Goal: Find specific page/section: Find specific page/section

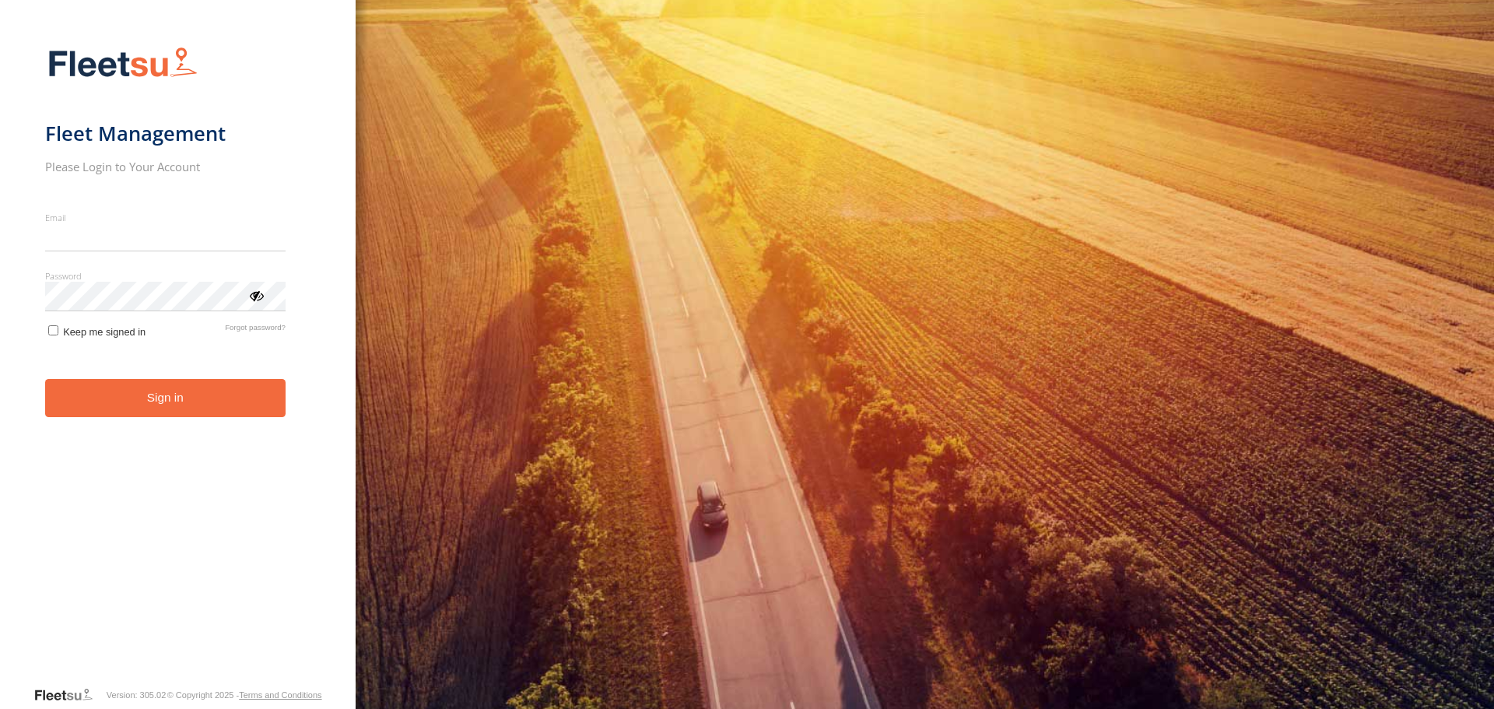
type input "**********"
click at [196, 415] on button "Sign in" at bounding box center [165, 398] width 240 height 38
click at [200, 404] on button "Sign in" at bounding box center [165, 398] width 240 height 38
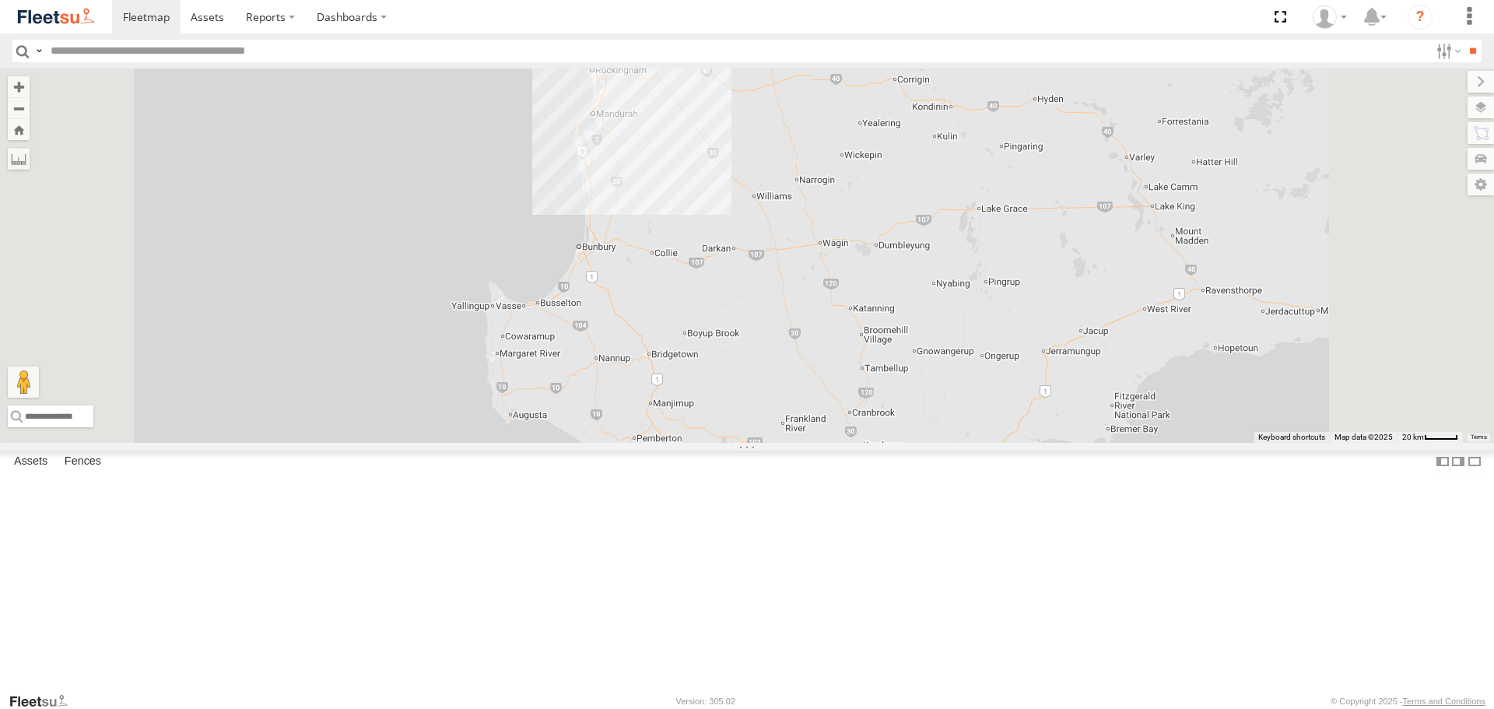
click at [0, 0] on span at bounding box center [0, 0] width 0 height 0
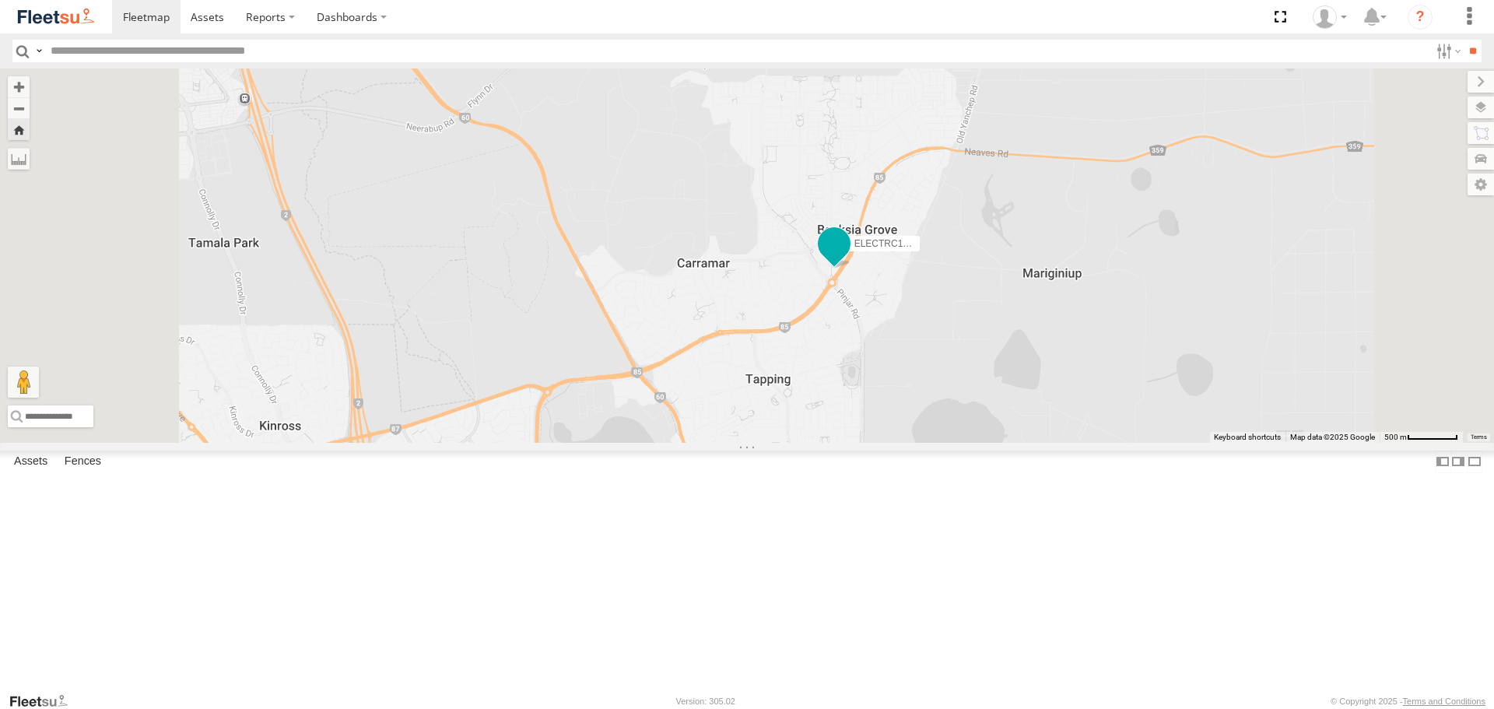
click at [848, 258] on span at bounding box center [834, 244] width 28 height 28
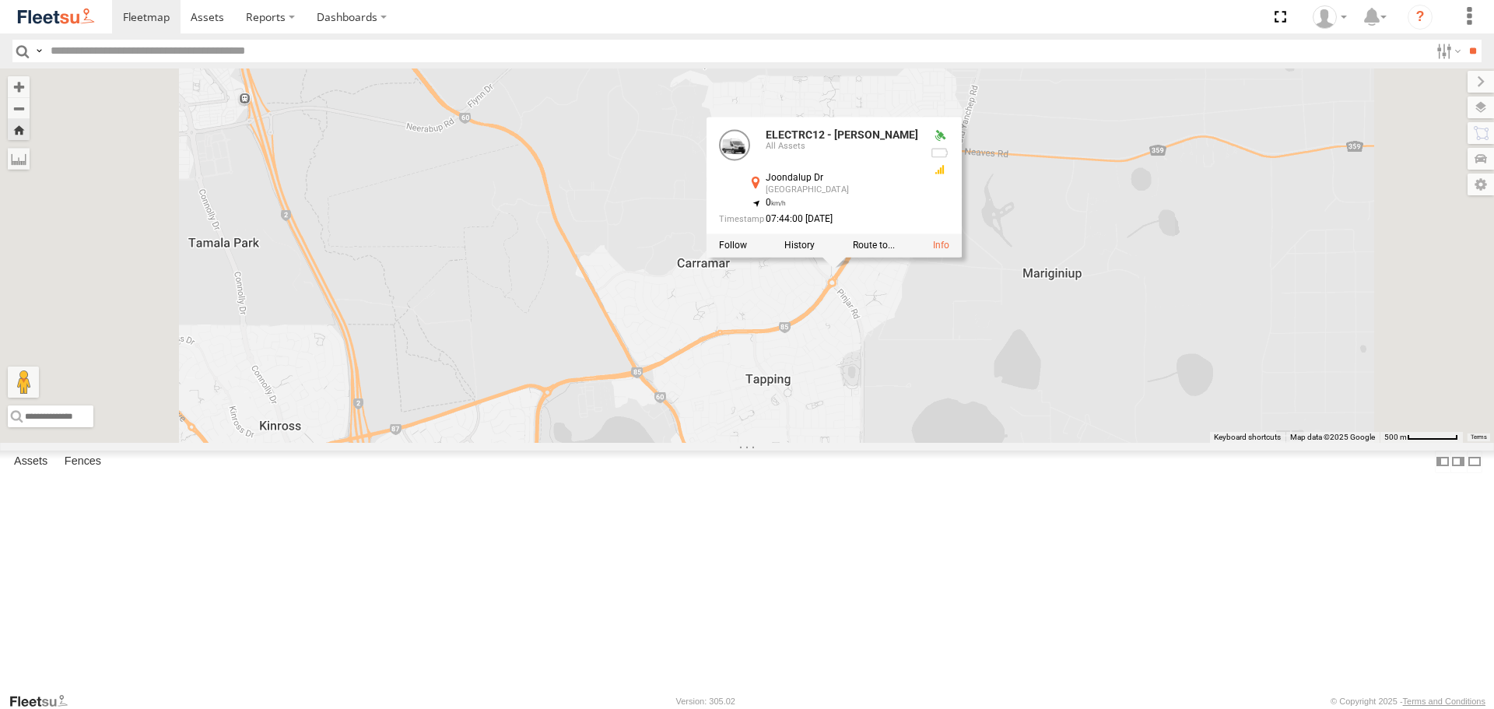
click at [1091, 415] on div "ELECTRC12 - [PERSON_NAME] ELECTRC12 - [PERSON_NAME] All Assets Joondalup Dr Ban…" at bounding box center [747, 254] width 1494 height 373
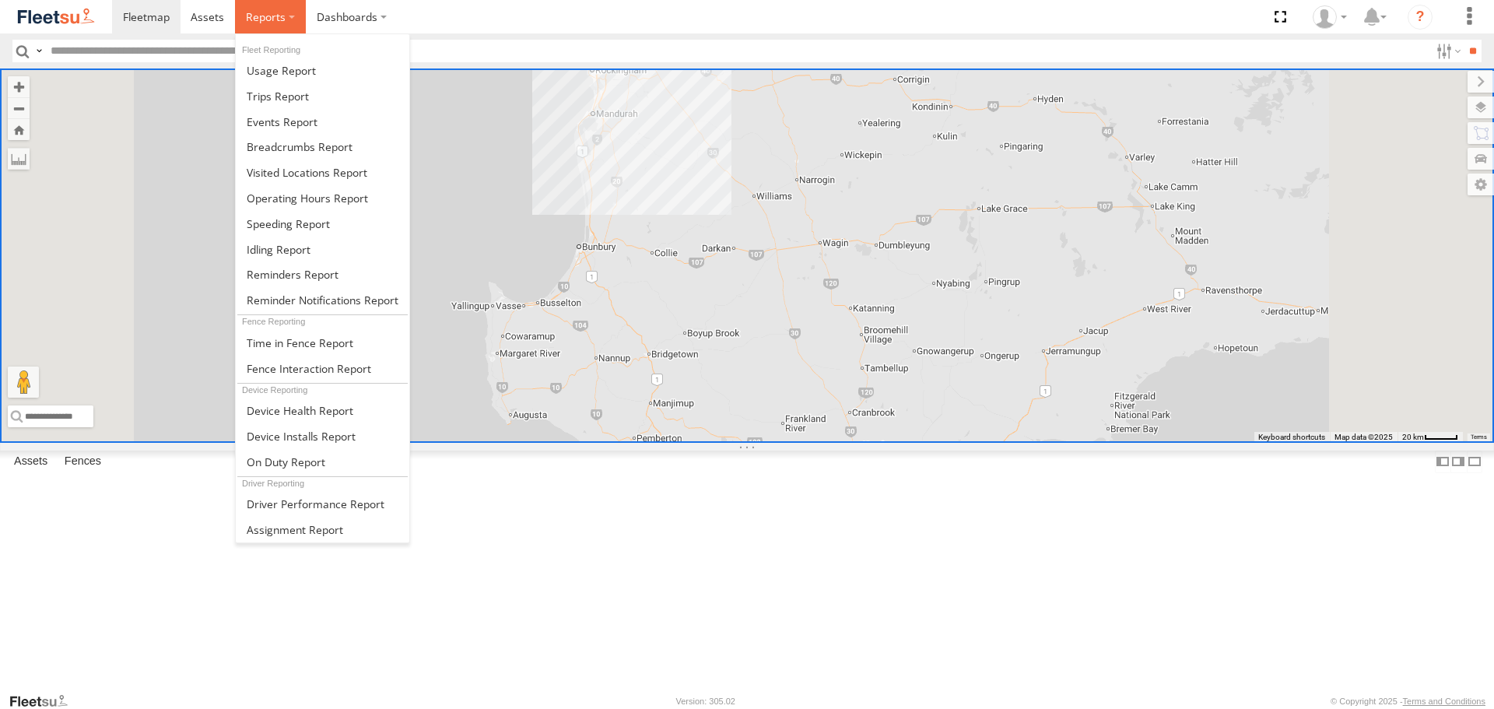
click at [298, 26] on label at bounding box center [270, 16] width 71 height 33
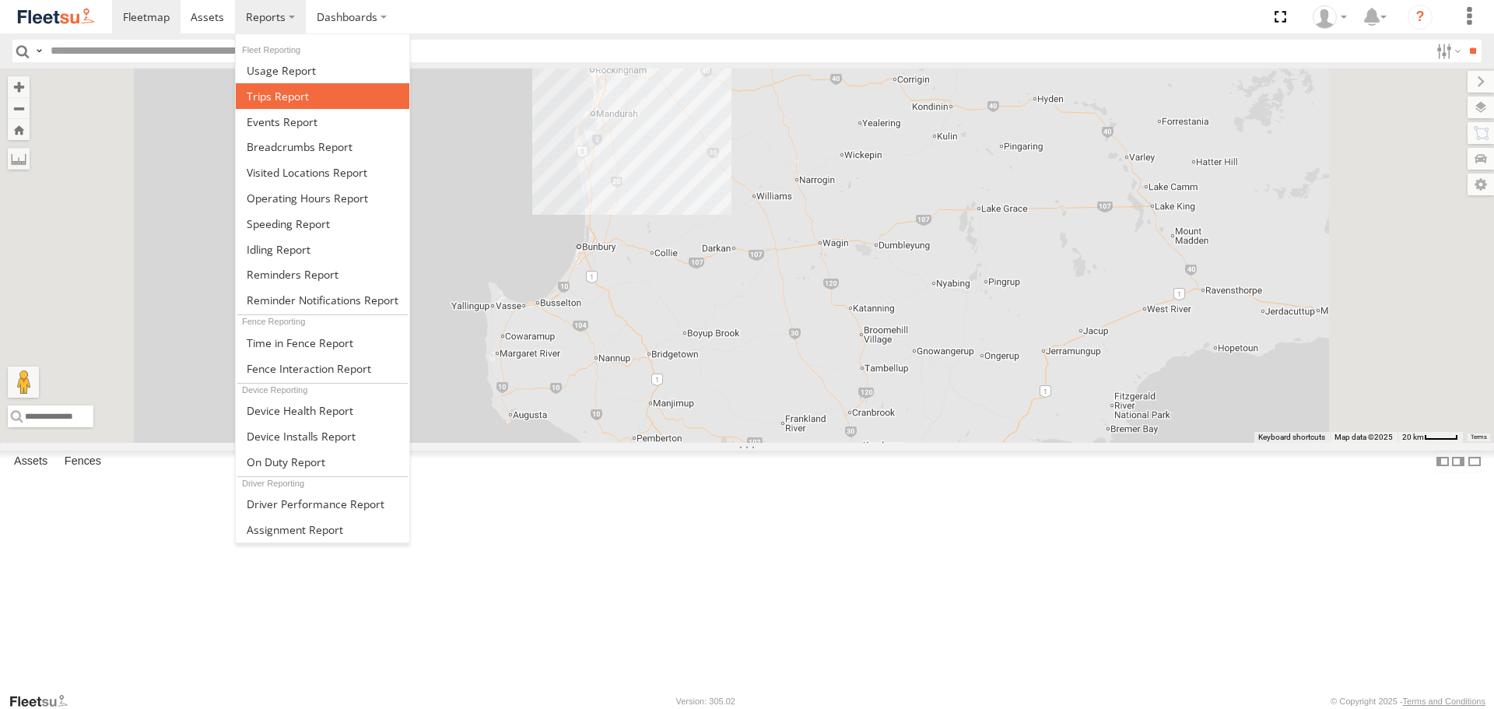
click at [295, 96] on span at bounding box center [278, 96] width 62 height 15
